Goal: Task Accomplishment & Management: Manage account settings

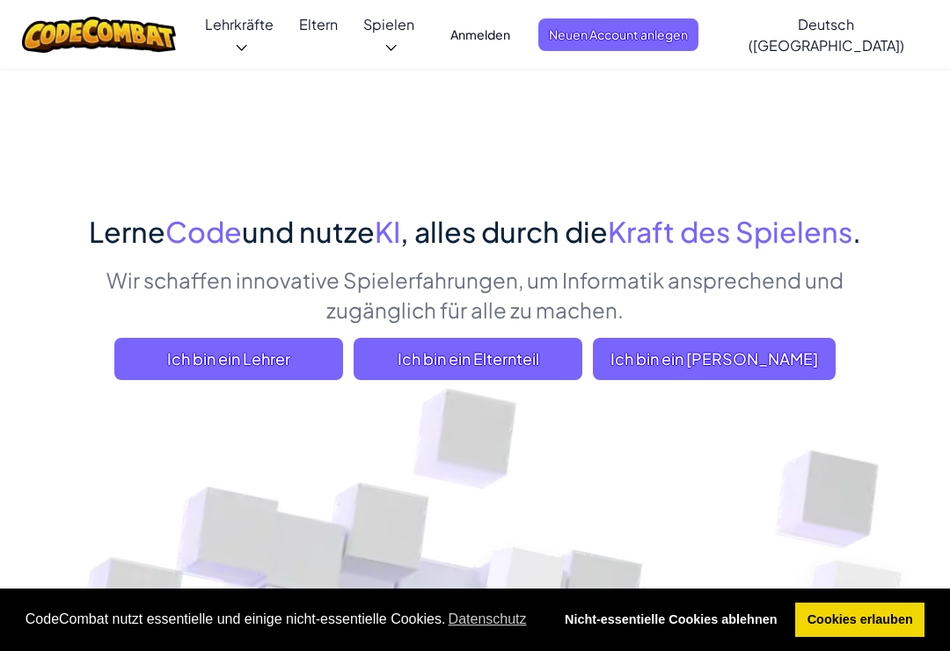
click at [699, 26] on span "Neuen Account anlegen" at bounding box center [619, 34] width 160 height 33
click at [521, 23] on span "Anmelden" at bounding box center [480, 34] width 81 height 33
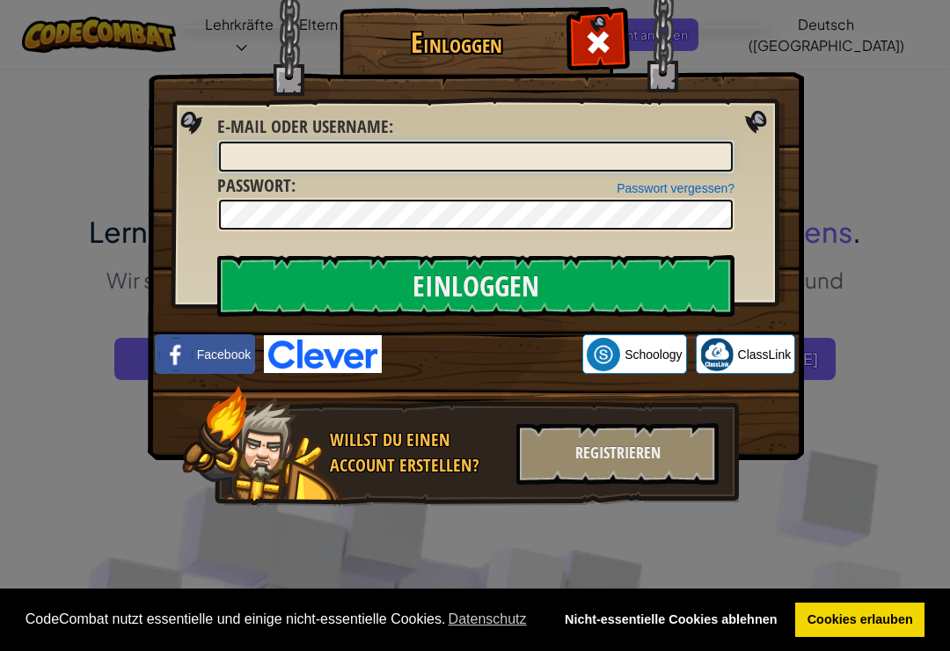
click at [612, 147] on input "E-Mail oder Username :" at bounding box center [476, 157] width 514 height 30
type input "R"
click at [577, 170] on input "E-Mail oder Username :" at bounding box center [476, 157] width 514 height 30
click at [670, 285] on input "Einloggen" at bounding box center [475, 286] width 517 height 62
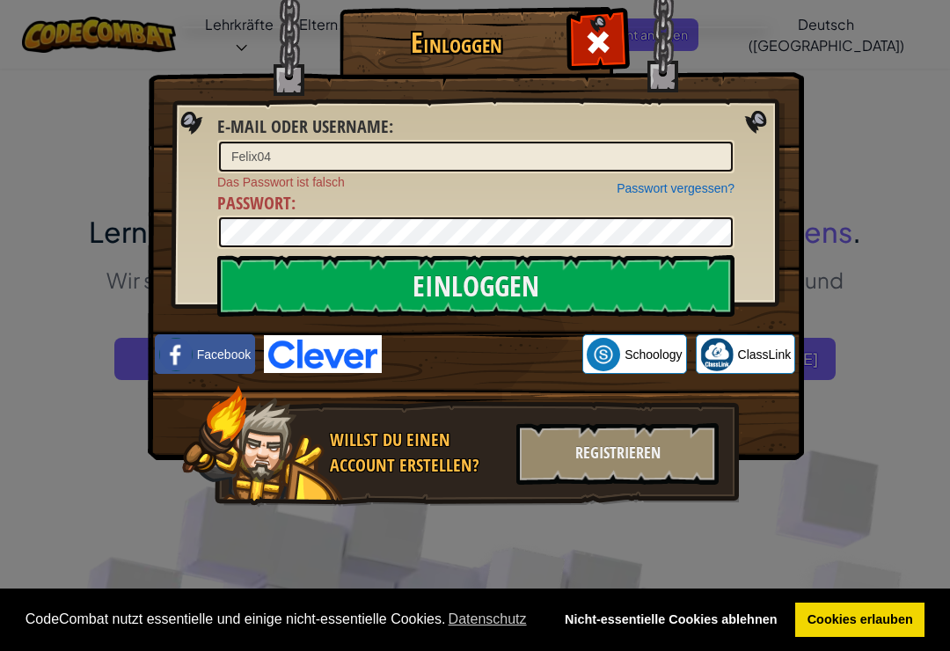
click at [662, 263] on input "Einloggen" at bounding box center [475, 286] width 517 height 62
click at [676, 280] on input "Einloggen" at bounding box center [475, 286] width 517 height 62
click at [305, 142] on input "Felix04" at bounding box center [476, 157] width 514 height 30
click at [300, 162] on input "Felix04" at bounding box center [476, 157] width 514 height 30
click at [642, 266] on input "Einloggen" at bounding box center [475, 286] width 517 height 62
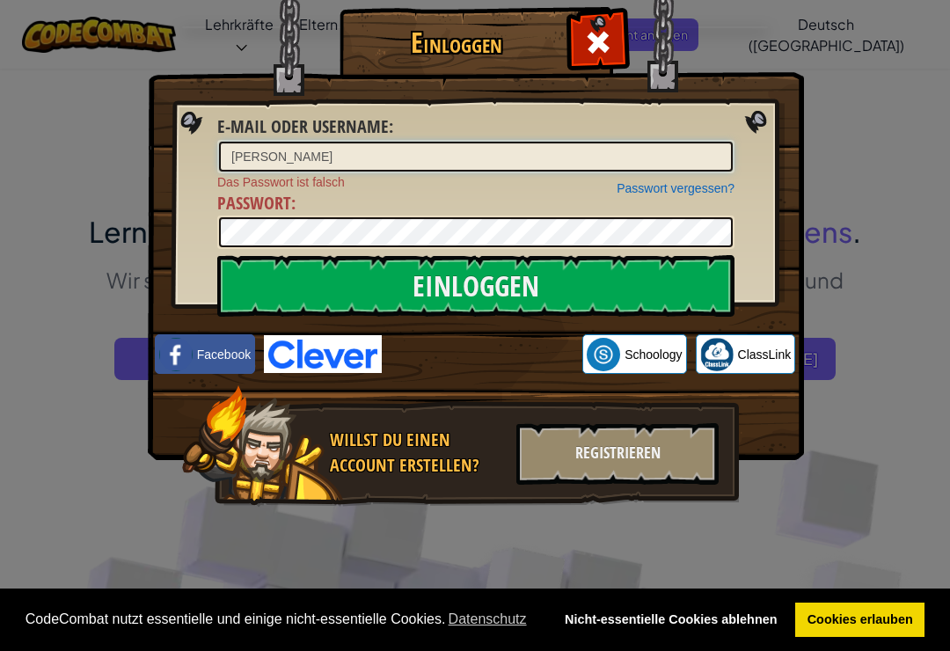
click at [608, 147] on input "Felix" at bounding box center [476, 157] width 514 height 30
click at [561, 164] on input "Felix" at bounding box center [476, 157] width 514 height 30
type input "F"
click at [431, 250] on img at bounding box center [476, 204] width 657 height 512
click at [685, 273] on input "Einloggen" at bounding box center [475, 286] width 517 height 62
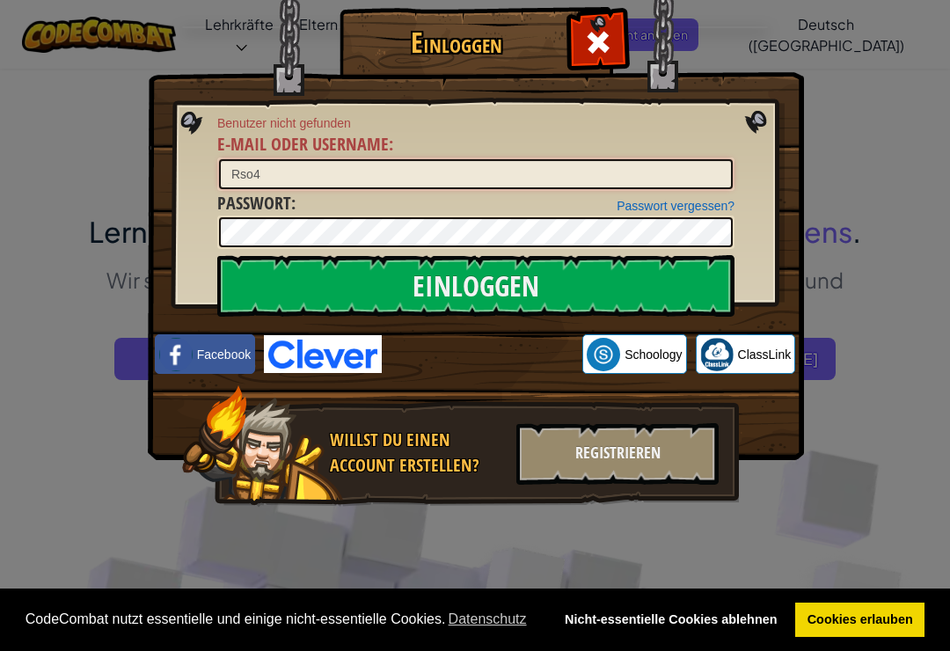
click at [241, 165] on input "Rso4" at bounding box center [476, 174] width 514 height 30
click at [244, 174] on input "Rso4" at bounding box center [476, 174] width 514 height 30
click at [631, 300] on input "Einloggen" at bounding box center [475, 286] width 517 height 62
click at [633, 272] on input "Einloggen" at bounding box center [475, 286] width 517 height 62
click at [615, 182] on input "rso4" at bounding box center [476, 174] width 514 height 30
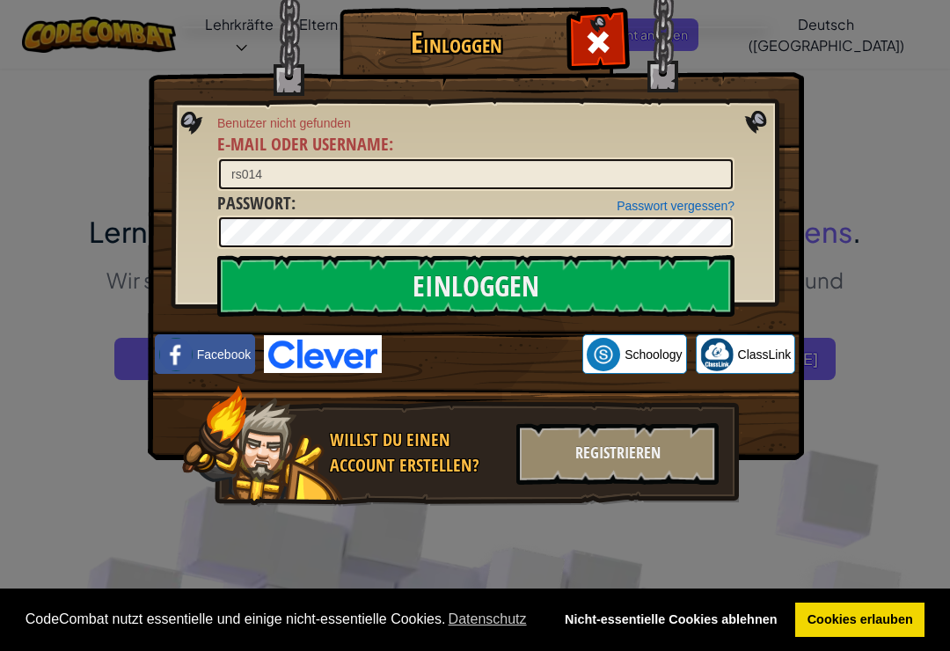
click at [677, 274] on input "Einloggen" at bounding box center [475, 286] width 517 height 62
click at [452, 170] on input "rs014" at bounding box center [476, 174] width 514 height 30
type input "rso14"
click at [632, 267] on input "Einloggen" at bounding box center [475, 286] width 517 height 62
